Goal: Information Seeking & Learning: Learn about a topic

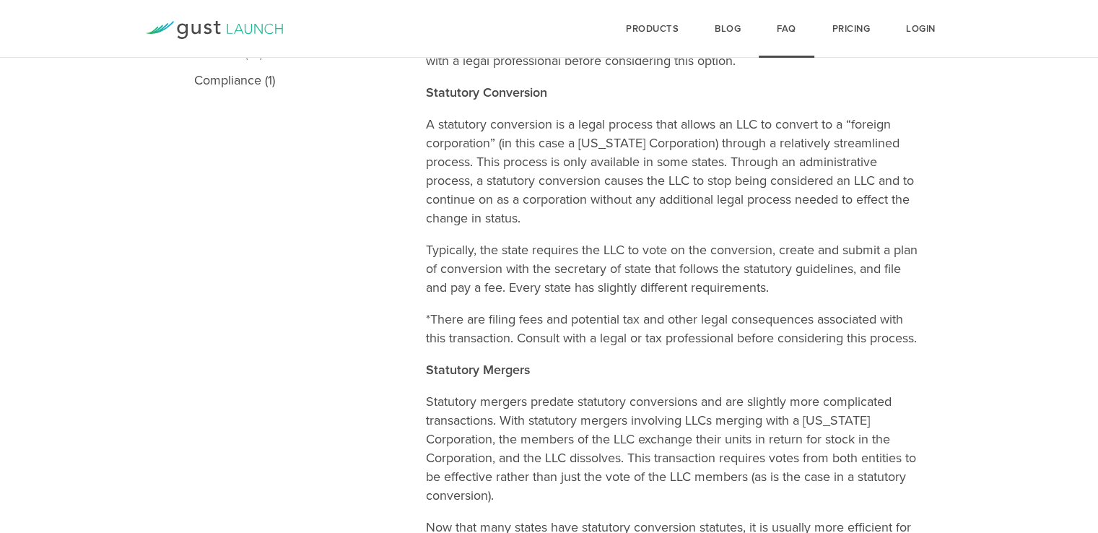
scroll to position [770, 0]
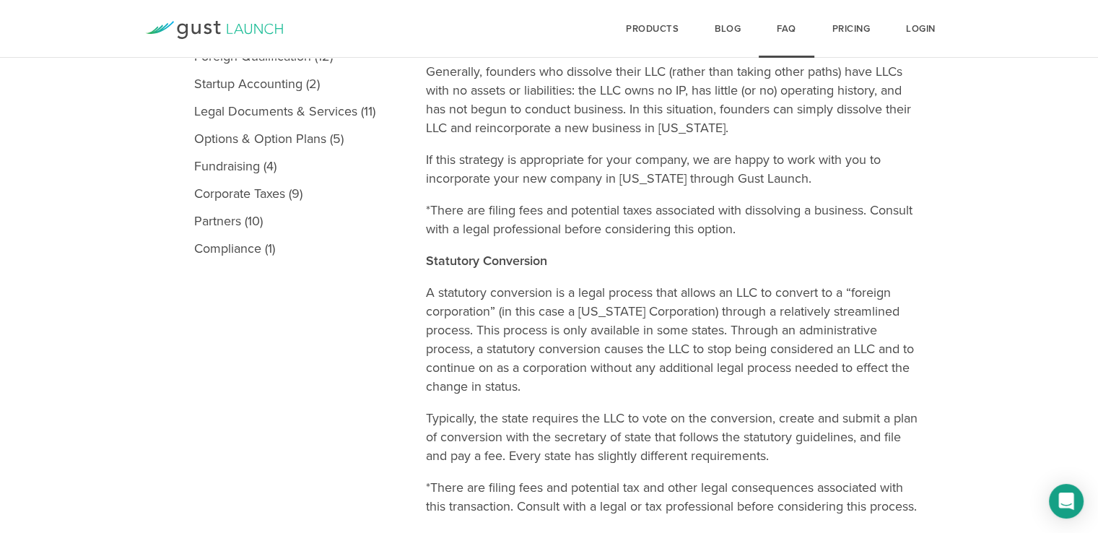
scroll to position [217, 0]
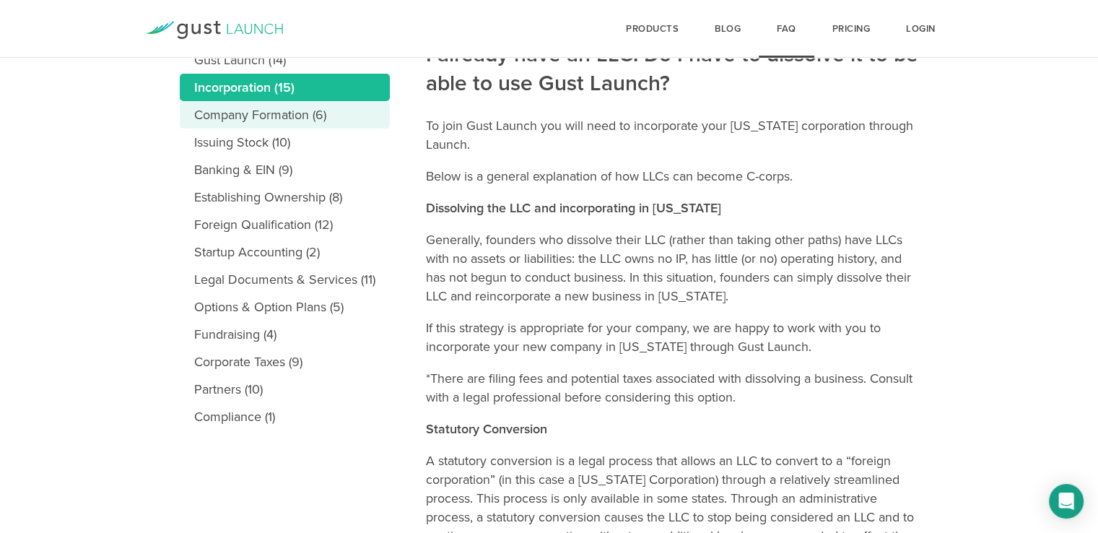
click at [254, 121] on link "Company Formation (6)" at bounding box center [285, 114] width 210 height 27
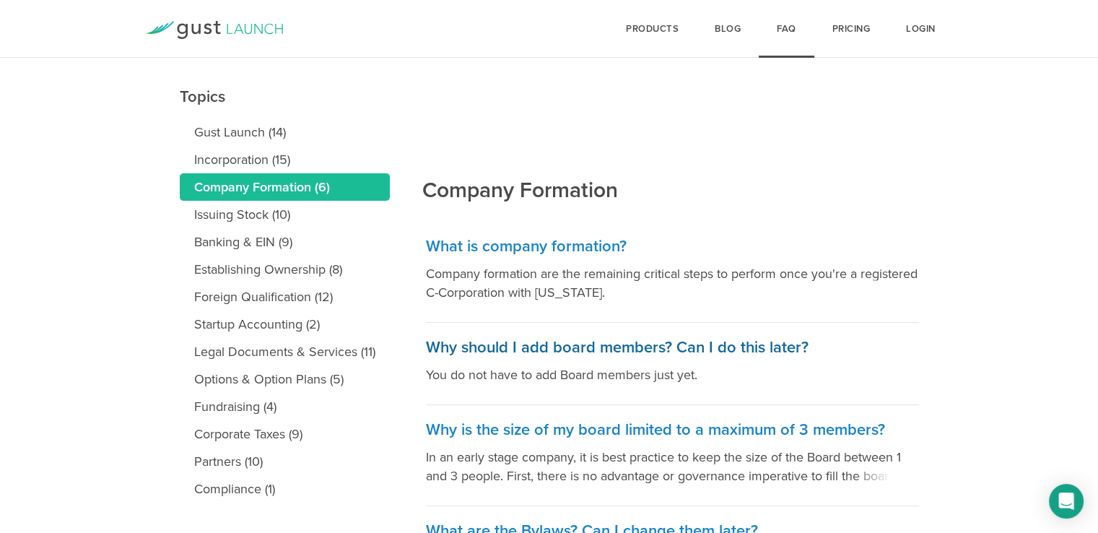
scroll to position [240, 0]
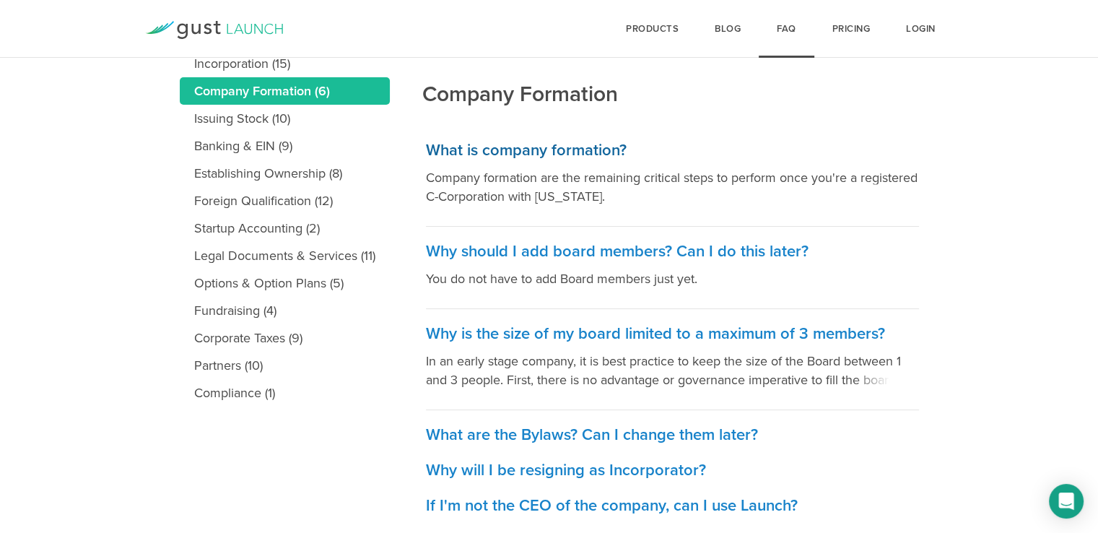
click at [539, 154] on h3 "What is company formation?" at bounding box center [672, 150] width 493 height 21
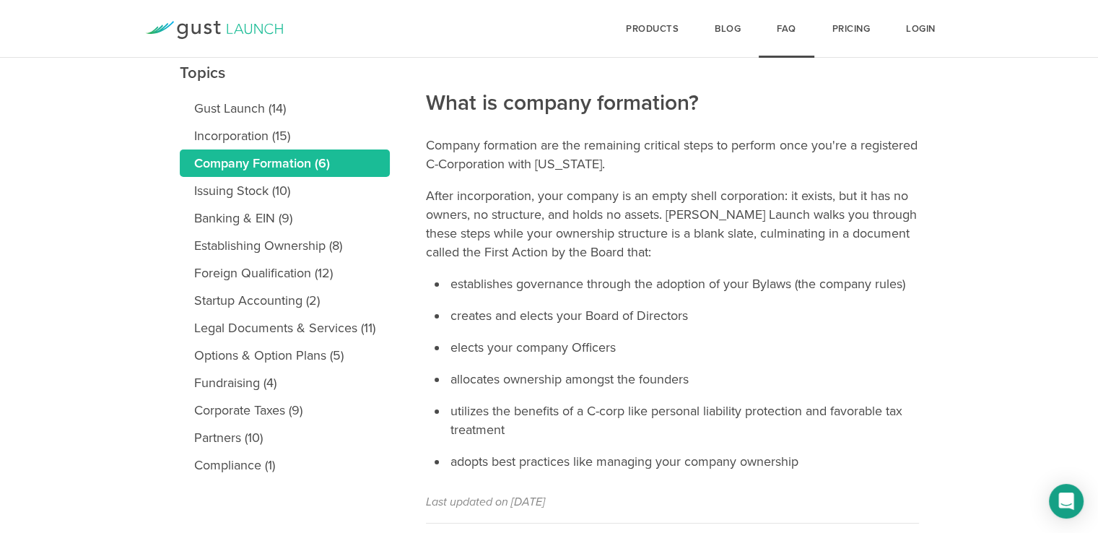
scroll to position [217, 0]
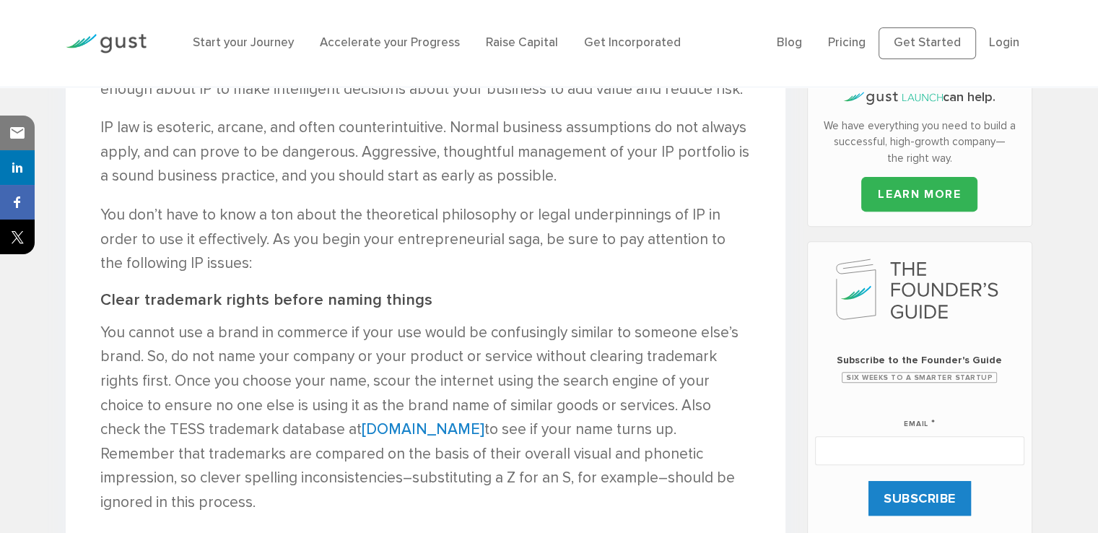
scroll to position [650, 0]
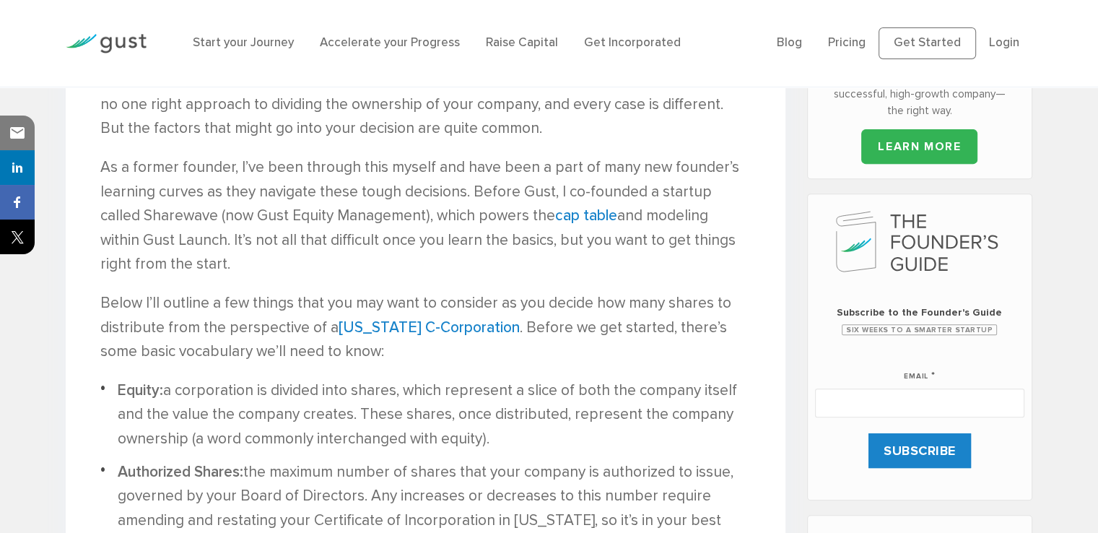
scroll to position [770, 0]
